Goal: Task Accomplishment & Management: Manage account settings

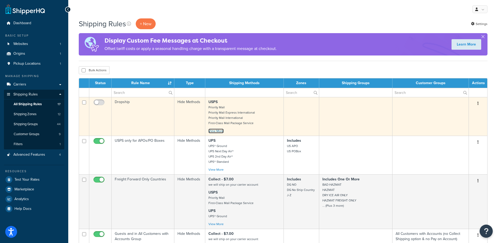
click at [218, 131] on link "View More" at bounding box center [215, 130] width 15 height 5
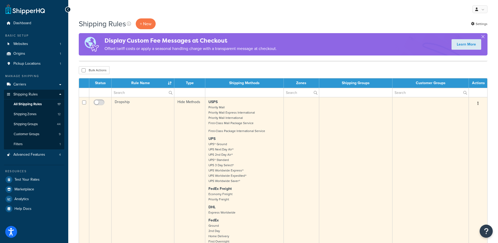
scroll to position [158, 0]
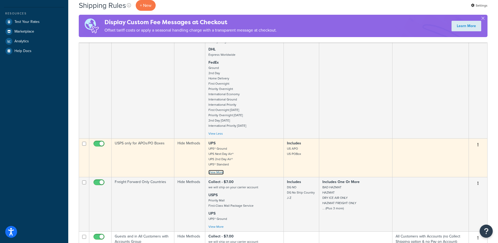
click at [219, 172] on link "View More" at bounding box center [215, 172] width 15 height 5
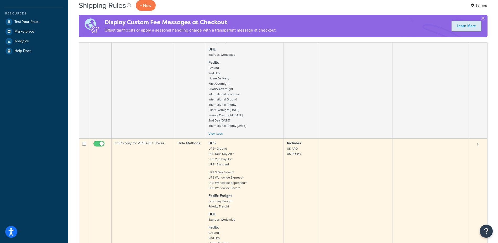
drag, startPoint x: 81, startPoint y: 160, endPoint x: 392, endPoint y: 198, distance: 313.2
click at [392, 198] on tr "USPS only for APOs/PO Boxes Hide Methods UPS UPS® Ground UPS Next Day Air® UPS …" at bounding box center [283, 220] width 408 height 165
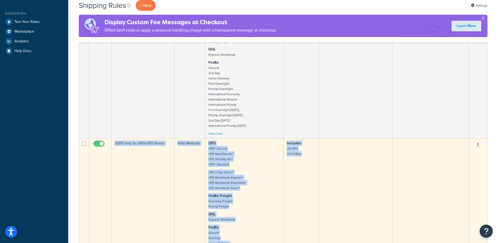
drag, startPoint x: 484, startPoint y: 163, endPoint x: 115, endPoint y: 160, distance: 368.9
click at [115, 160] on tr "USPS only for APOs/PO Boxes Hide Methods UPS UPS® Ground UPS Next Day Air® UPS …" at bounding box center [283, 220] width 408 height 165
copy tr "USPS only for APOs/PO Boxes Hide Methods UPS UPS® Ground UPS Next Day Air® UPS …"
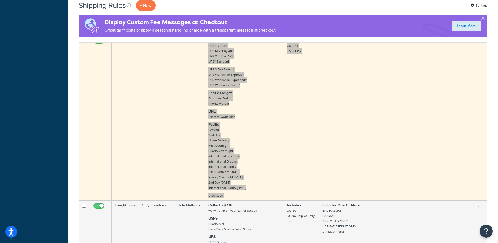
scroll to position [315, 0]
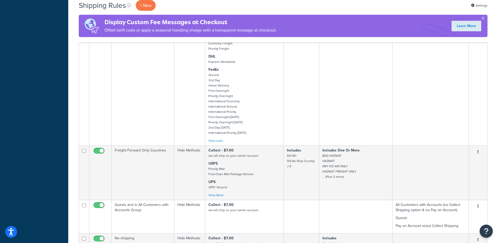
click at [32, 35] on div "Dashboard Basic Setup Websites 1 Origins 1 Pickup Locations 1 Manage Shipping C…" at bounding box center [34, 177] width 68 height 984
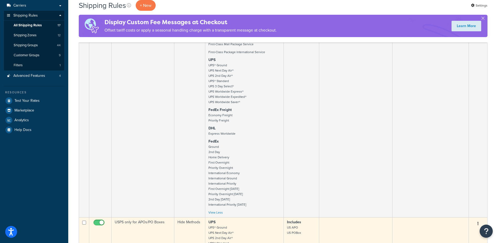
scroll to position [0, 0]
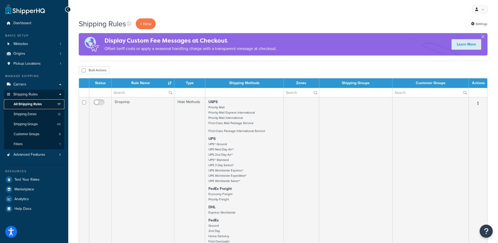
click at [25, 103] on span "All Shipping Rules" at bounding box center [28, 104] width 28 height 4
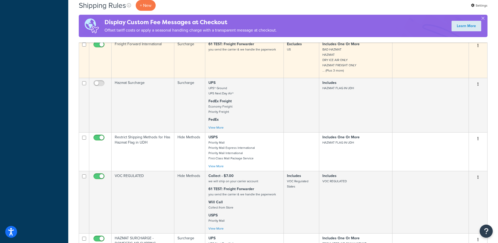
scroll to position [289, 0]
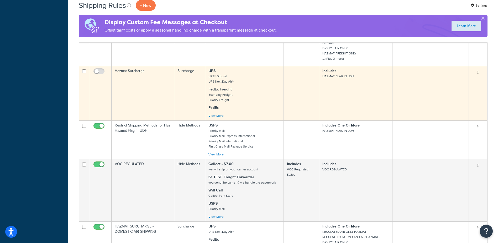
click at [140, 81] on td "Hazmat Surcharge" at bounding box center [143, 93] width 63 height 54
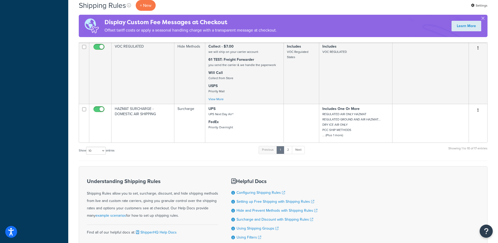
scroll to position [446, 0]
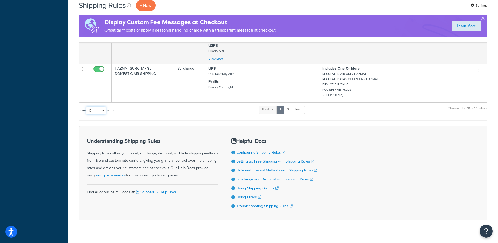
click at [98, 110] on select "10 15 25 50 100 1000" at bounding box center [96, 110] width 20 height 8
select select "25"
click at [87, 107] on select "10 15 25 50 100 1000" at bounding box center [96, 110] width 20 height 8
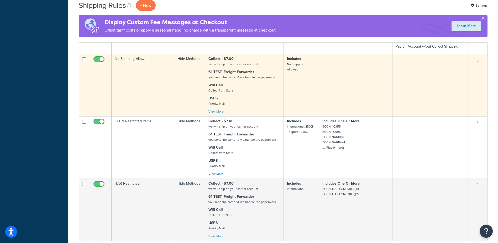
scroll to position [683, 0]
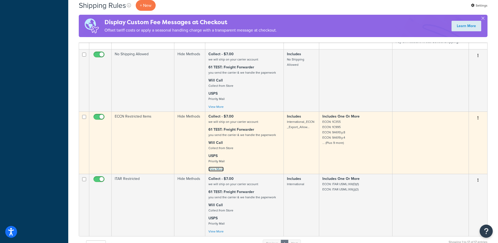
click at [217, 169] on link "View More" at bounding box center [215, 168] width 15 height 5
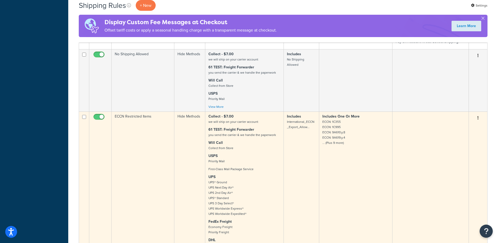
click at [338, 145] on small "ECCN: 1C355 ECCN: 1C995 ECCN: 9A610.y.8 ECCN: 9A619.y.4 ... (Plus 9 more)" at bounding box center [333, 132] width 23 height 26
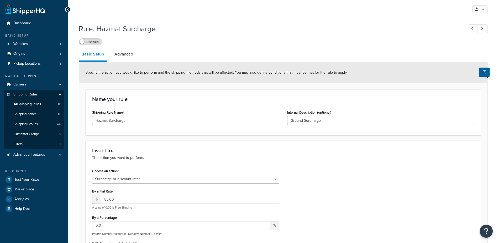
select select "SURCHARGE"
select select "LOCATION"
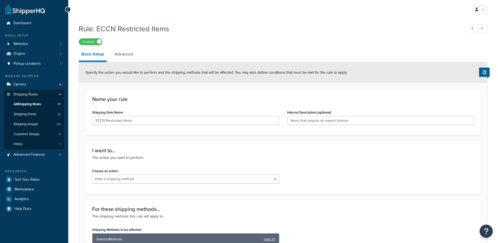
select select "HIDE"
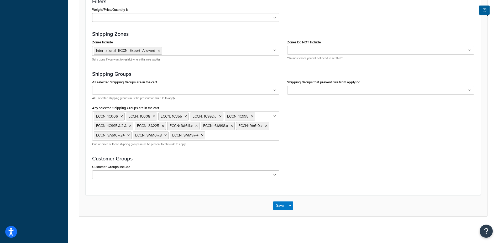
scroll to position [413, 0]
click at [138, 144] on p "One or more of these shipping groups must be present for this rule to apply" at bounding box center [185, 144] width 187 height 4
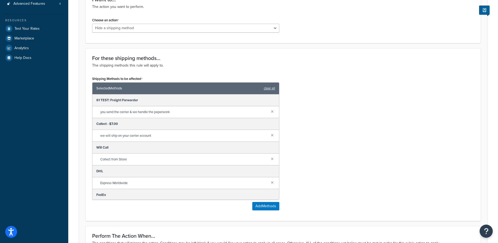
scroll to position [0, 0]
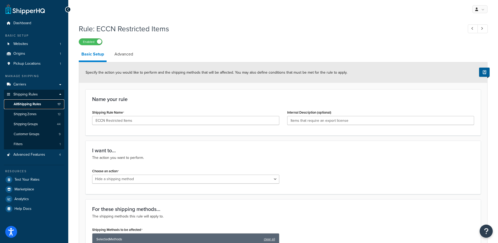
click at [22, 103] on span "All Shipping Rules" at bounding box center [27, 104] width 27 height 4
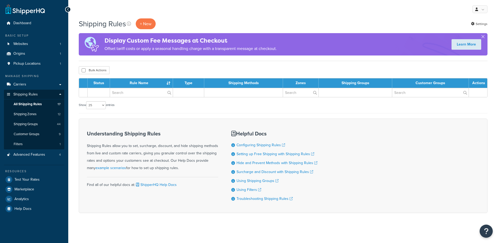
select select "25"
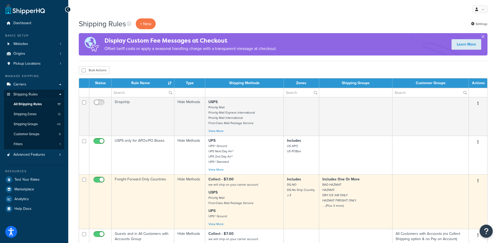
click at [222, 214] on small "UPS® Ground" at bounding box center [217, 215] width 19 height 5
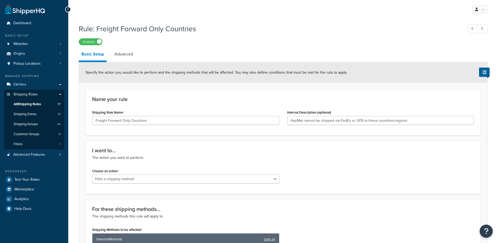
select select "HIDE"
